Goal: Task Accomplishment & Management: Use online tool/utility

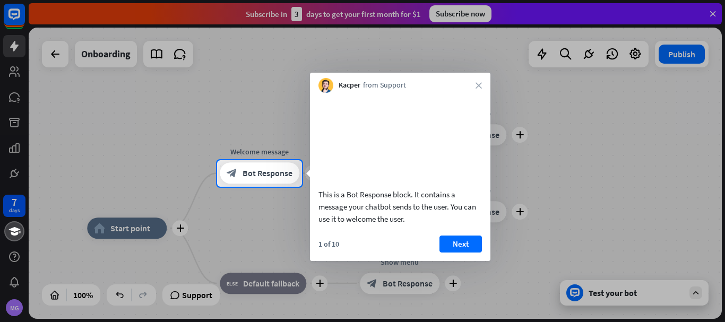
click at [469, 86] on div "Kacper from Support close" at bounding box center [400, 83] width 180 height 20
click at [478, 85] on icon "close" at bounding box center [479, 85] width 6 height 6
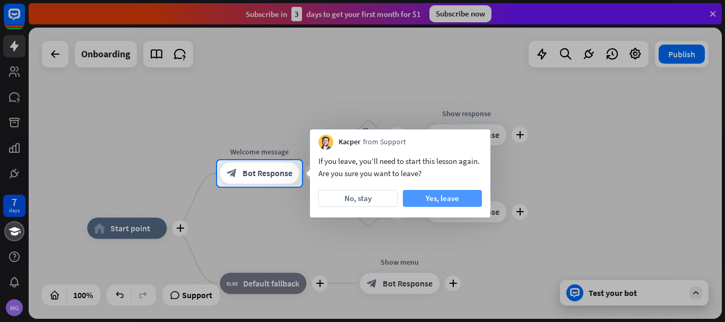
click at [418, 198] on button "Yes, leave" at bounding box center [442, 198] width 79 height 17
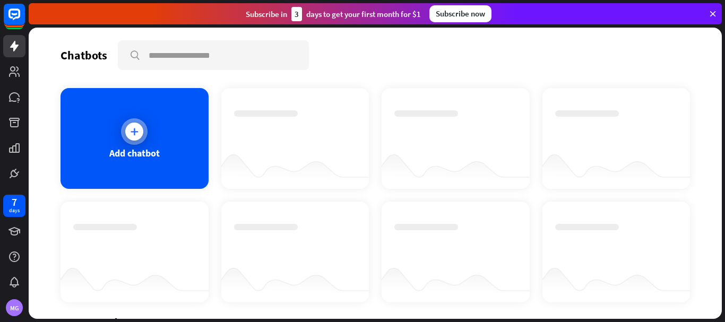
click at [142, 153] on div "Add chatbot" at bounding box center [134, 153] width 50 height 12
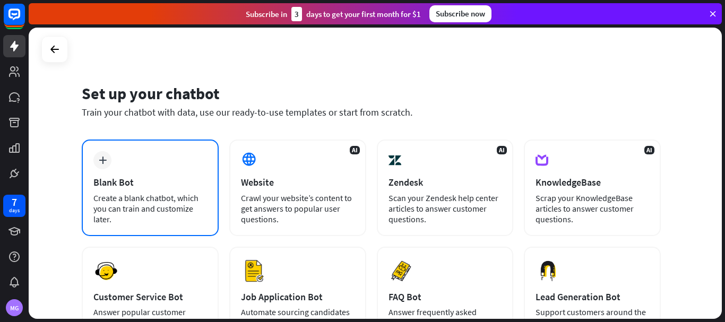
click at [116, 193] on div "Create a blank chatbot, which you can train and customize later." at bounding box center [150, 209] width 114 height 32
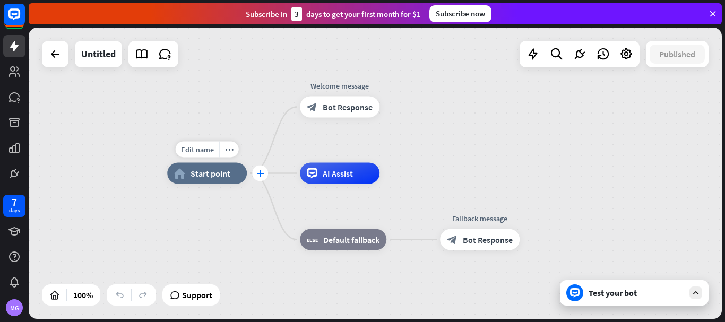
click at [261, 172] on icon "plus" at bounding box center [260, 173] width 8 height 7
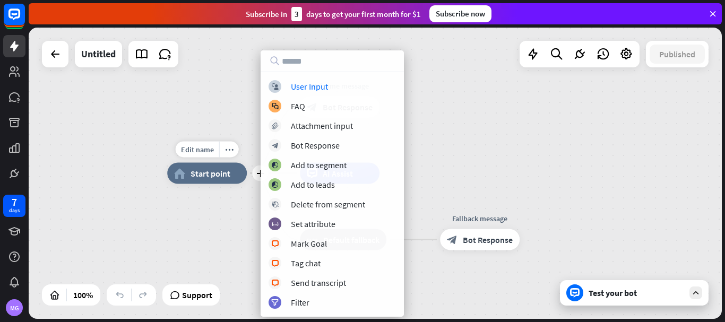
click at [239, 184] on div "Edit name more_horiz plus home_2 Start point" at bounding box center [207, 173] width 80 height 21
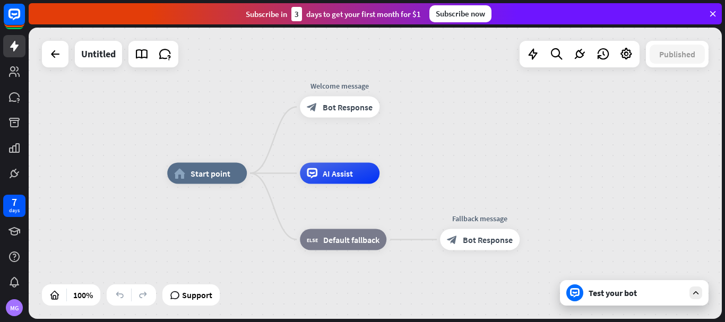
click at [714, 12] on icon at bounding box center [713, 14] width 10 height 10
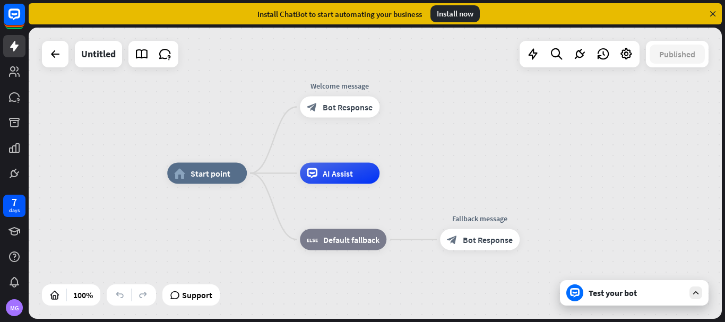
click at [713, 12] on icon at bounding box center [713, 14] width 10 height 10
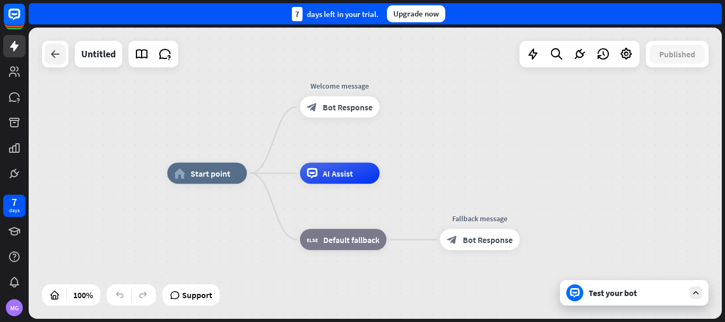
click at [58, 57] on icon at bounding box center [55, 54] width 13 height 13
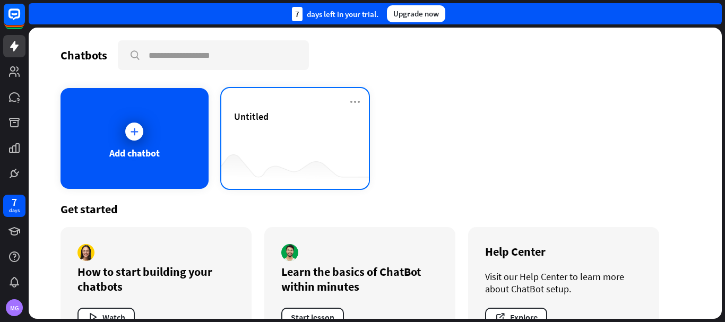
click at [278, 134] on div "Untitled" at bounding box center [295, 128] width 123 height 37
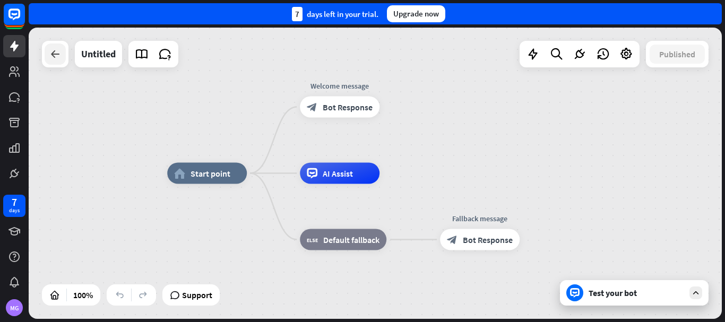
click at [54, 53] on icon at bounding box center [55, 54] width 13 height 13
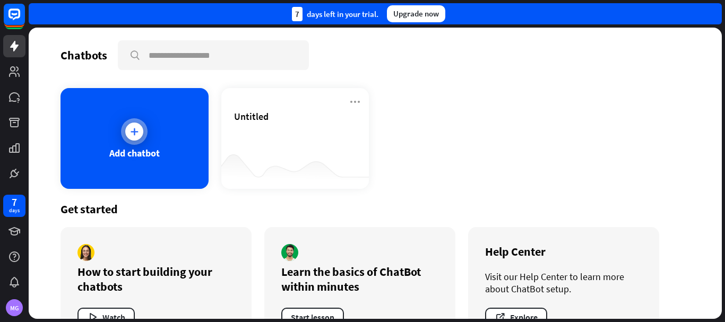
click at [155, 133] on div "Add chatbot" at bounding box center [135, 138] width 148 height 101
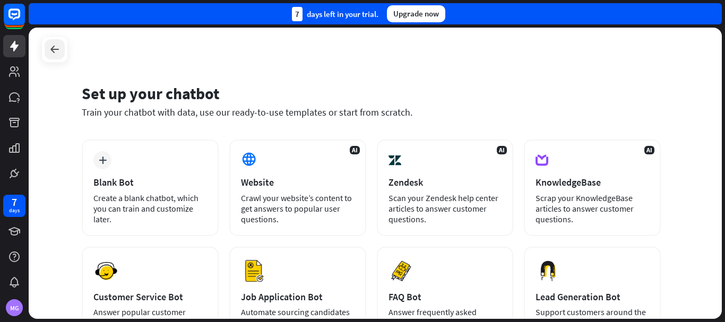
click at [57, 48] on icon at bounding box center [54, 49] width 13 height 13
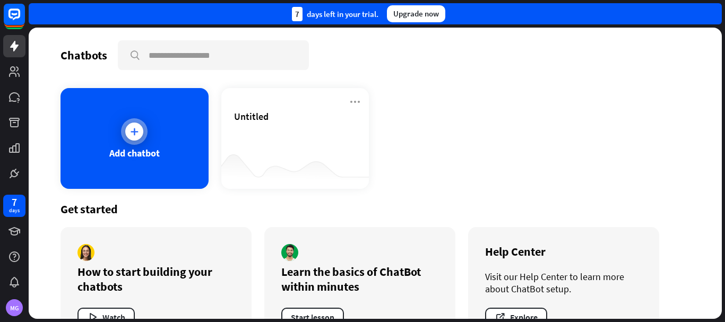
click at [120, 143] on div "Add chatbot" at bounding box center [135, 138] width 148 height 101
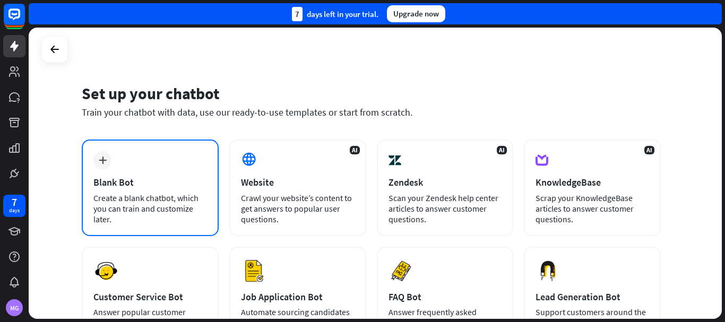
click at [165, 184] on div "Blank Bot" at bounding box center [150, 182] width 114 height 12
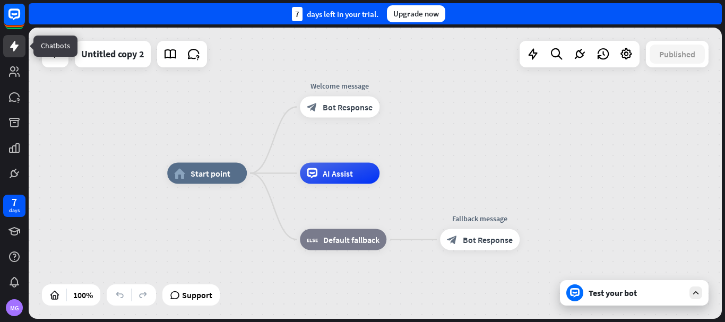
click at [18, 42] on icon at bounding box center [14, 46] width 13 height 13
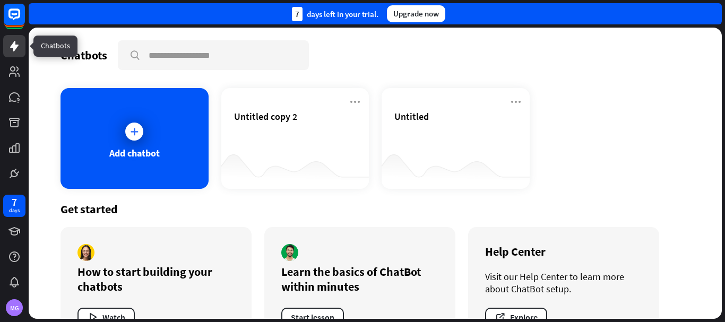
click at [18, 42] on icon at bounding box center [14, 46] width 13 height 13
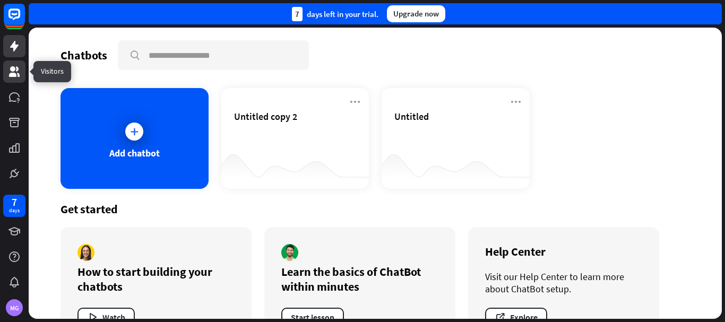
click at [14, 66] on icon at bounding box center [14, 71] width 13 height 13
